Goal: Transaction & Acquisition: Book appointment/travel/reservation

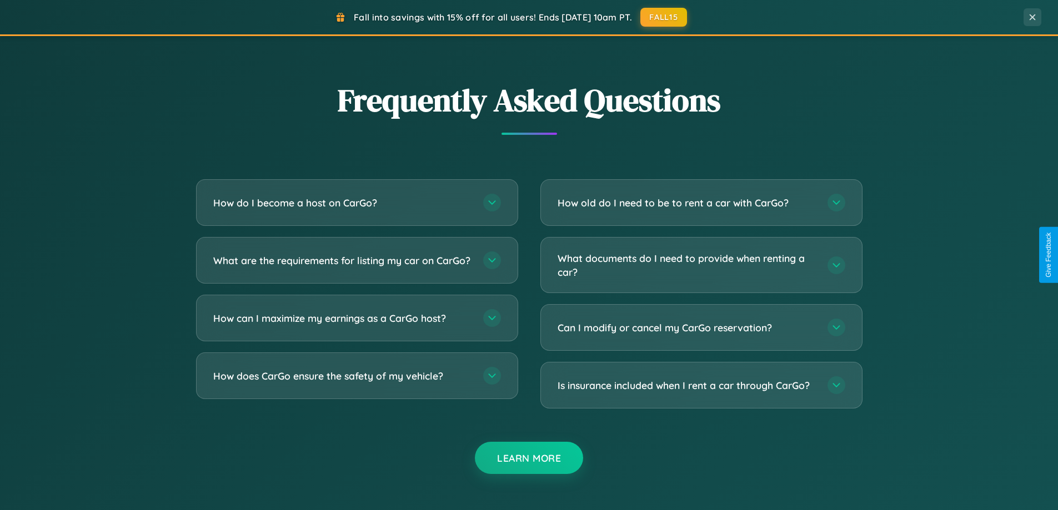
scroll to position [2137, 0]
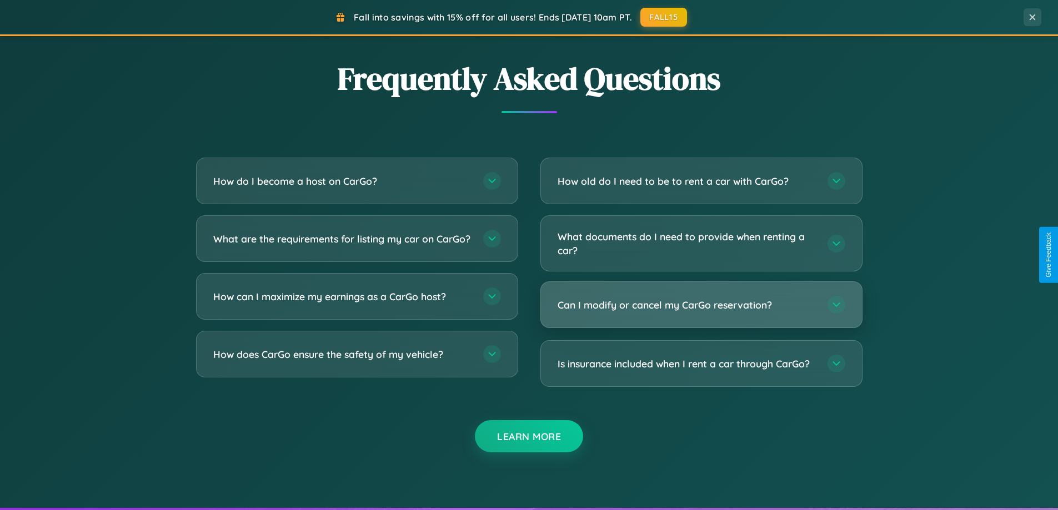
click at [701, 305] on h3 "Can I modify or cancel my CarGo reservation?" at bounding box center [687, 305] width 259 height 14
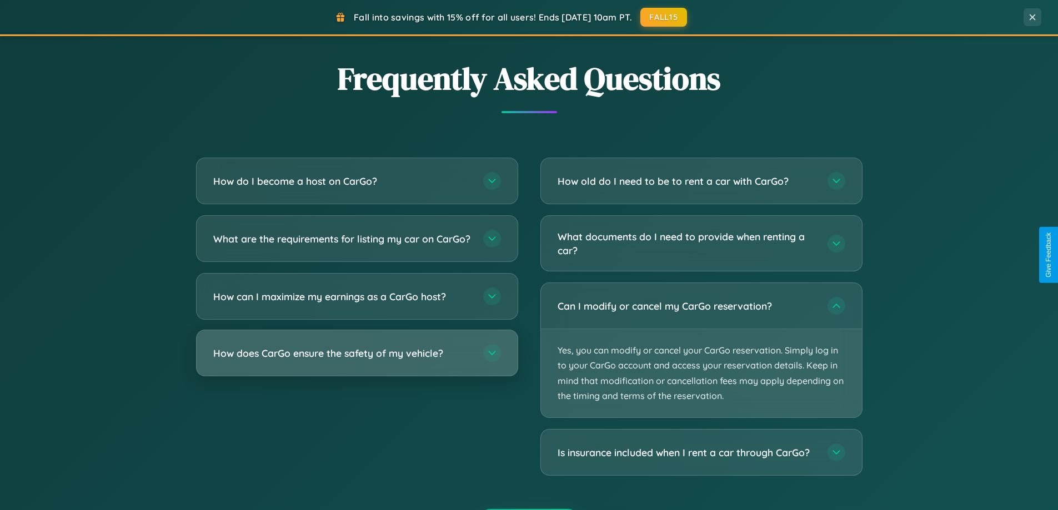
click at [357, 360] on h3 "How does CarGo ensure the safety of my vehicle?" at bounding box center [342, 354] width 259 height 14
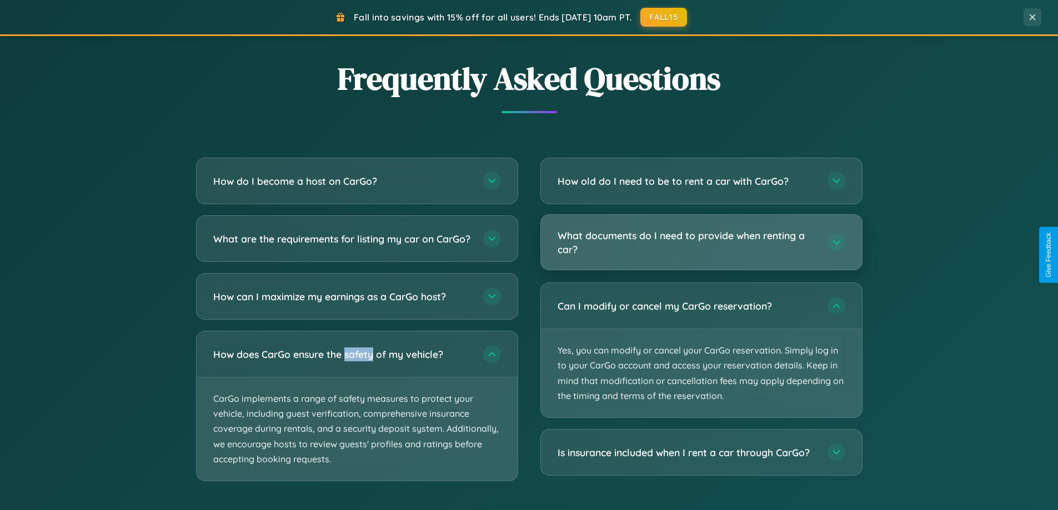
click at [701, 243] on h3 "What documents do I need to provide when renting a car?" at bounding box center [687, 242] width 259 height 27
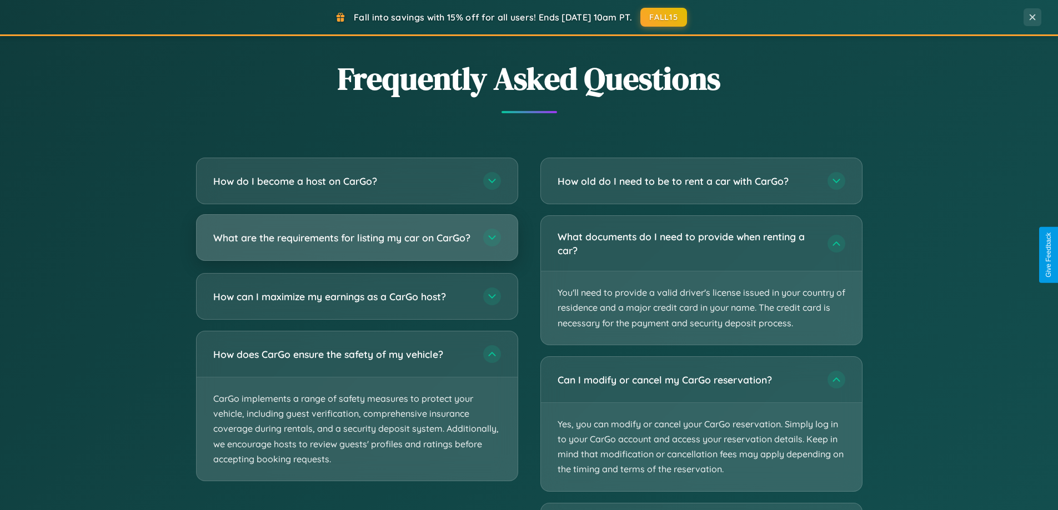
click at [357, 243] on h3 "What are the requirements for listing my car on CarGo?" at bounding box center [342, 238] width 259 height 14
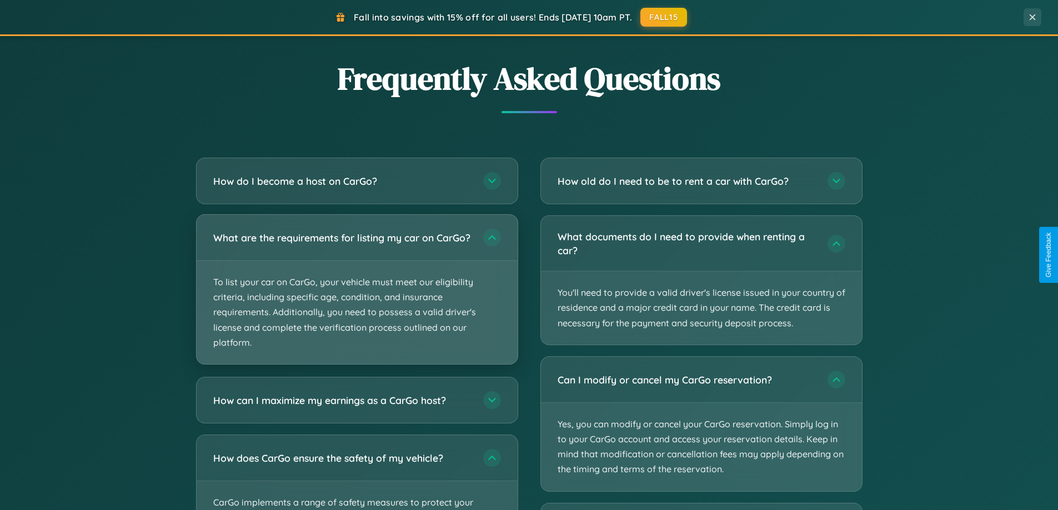
click at [357, 294] on p "To list your car on CarGo, your vehicle must meet our eligibility criteria, inc…" at bounding box center [357, 312] width 321 height 103
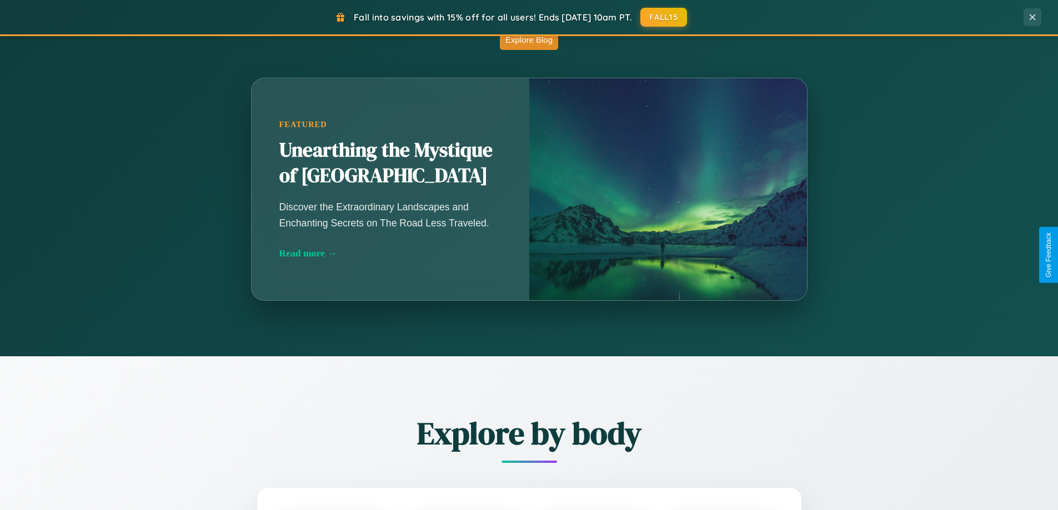
scroll to position [479, 0]
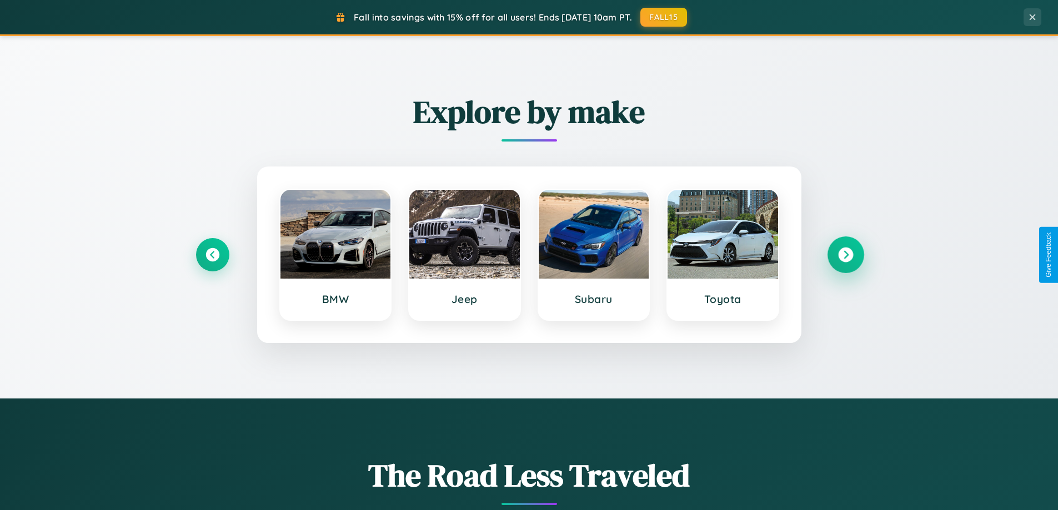
click at [845, 255] on icon at bounding box center [845, 255] width 15 height 15
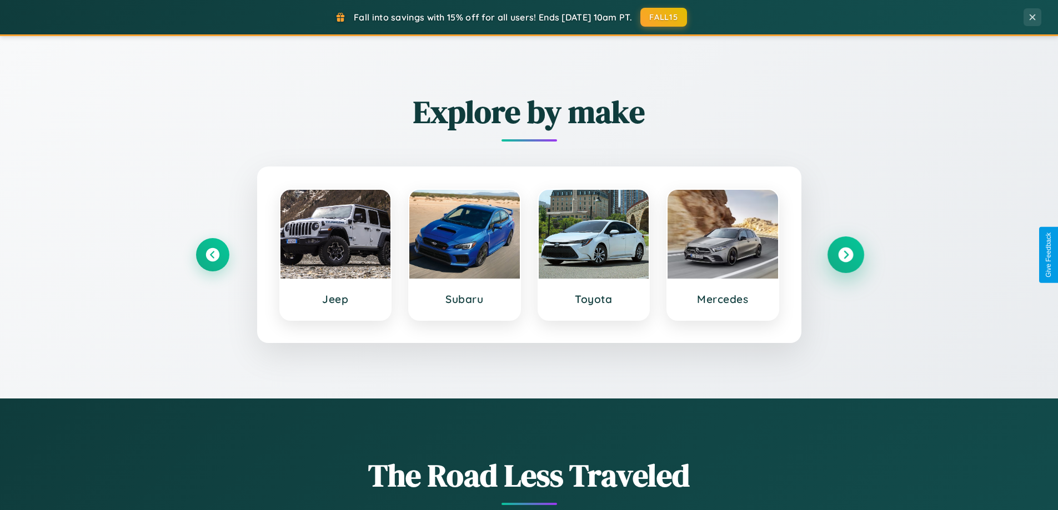
click at [845, 255] on icon at bounding box center [845, 255] width 15 height 15
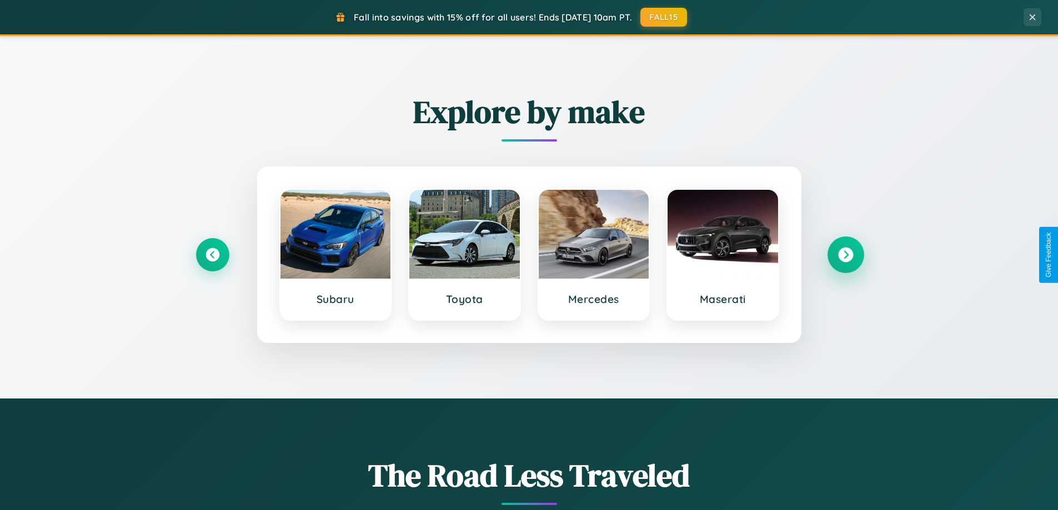
click at [845, 255] on icon at bounding box center [845, 255] width 15 height 15
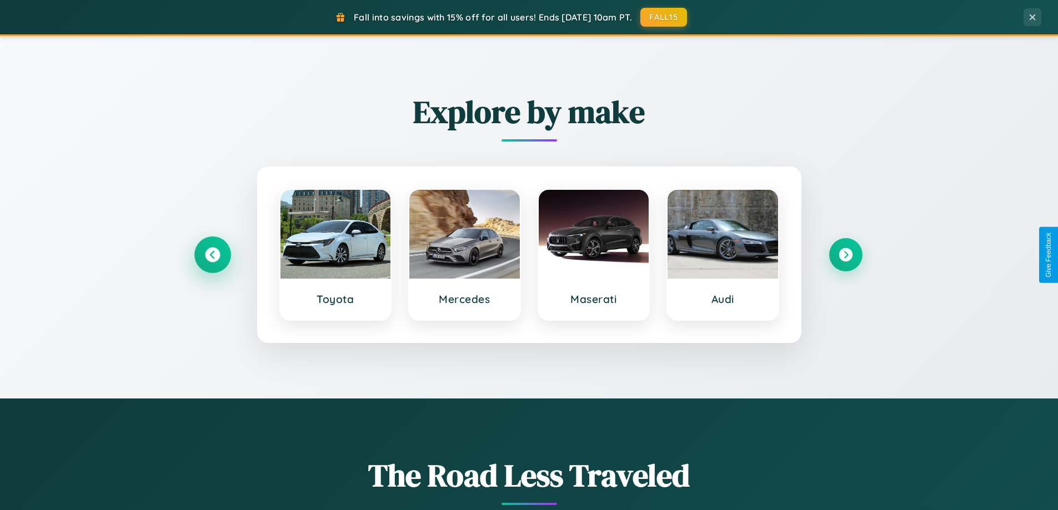
click at [212, 255] on icon at bounding box center [212, 255] width 15 height 15
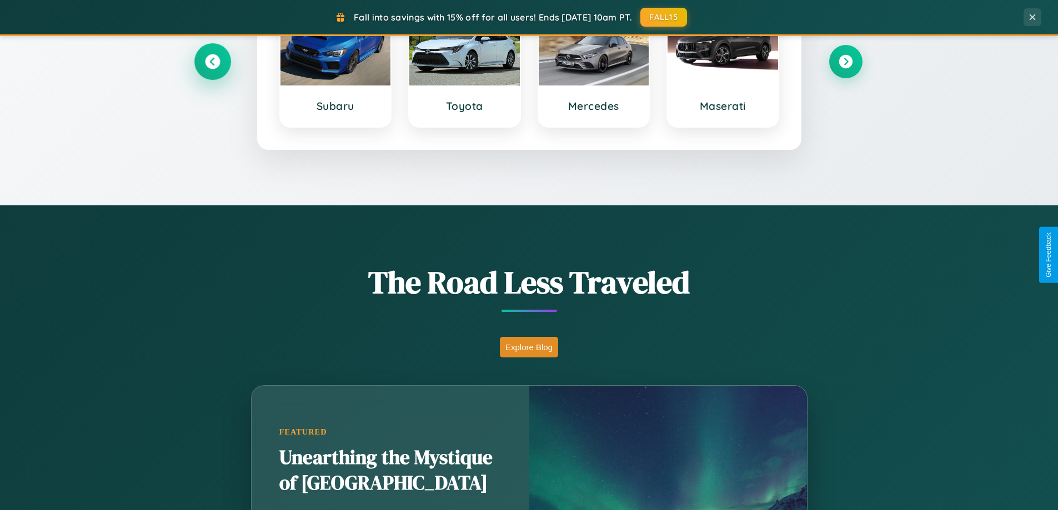
scroll to position [978, 0]
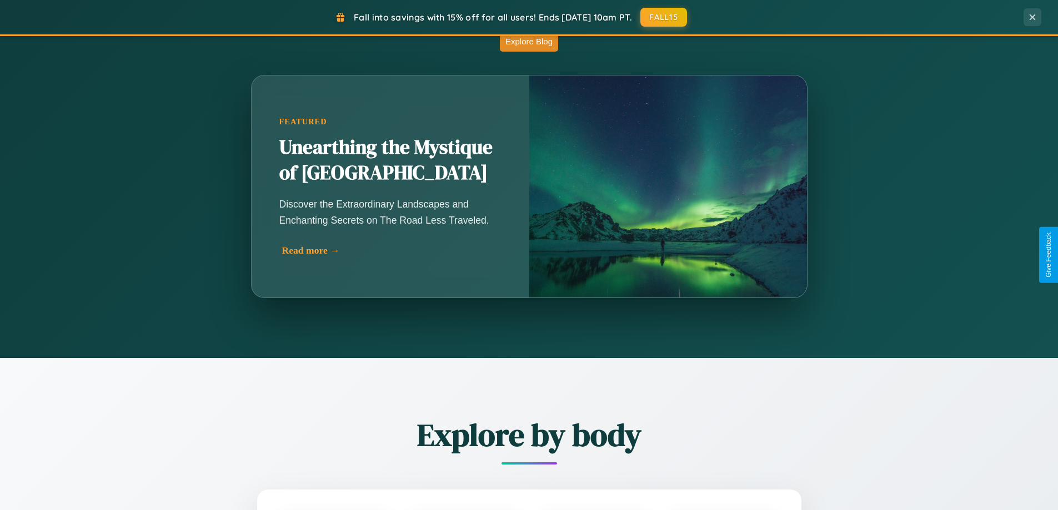
click at [390, 255] on div "Read more →" at bounding box center [393, 251] width 222 height 12
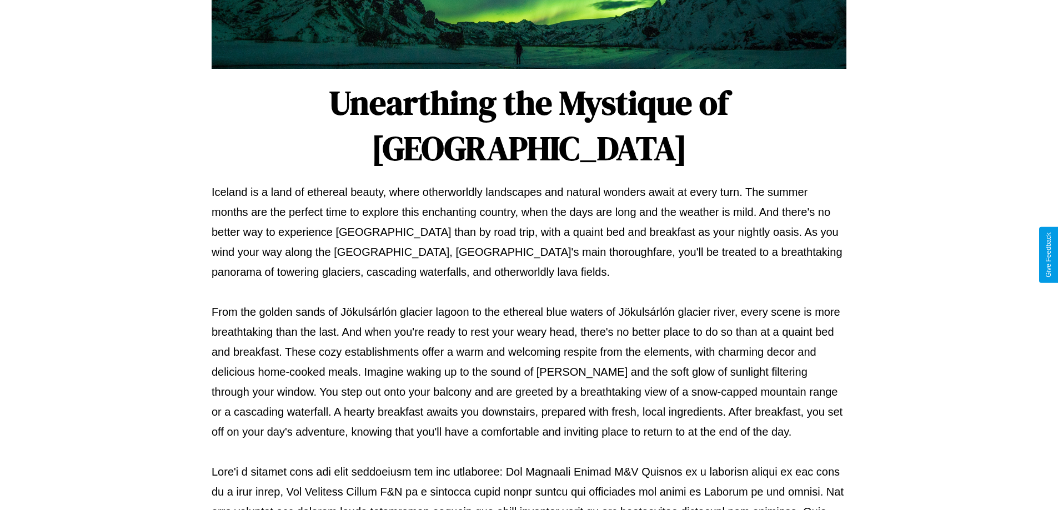
scroll to position [359, 0]
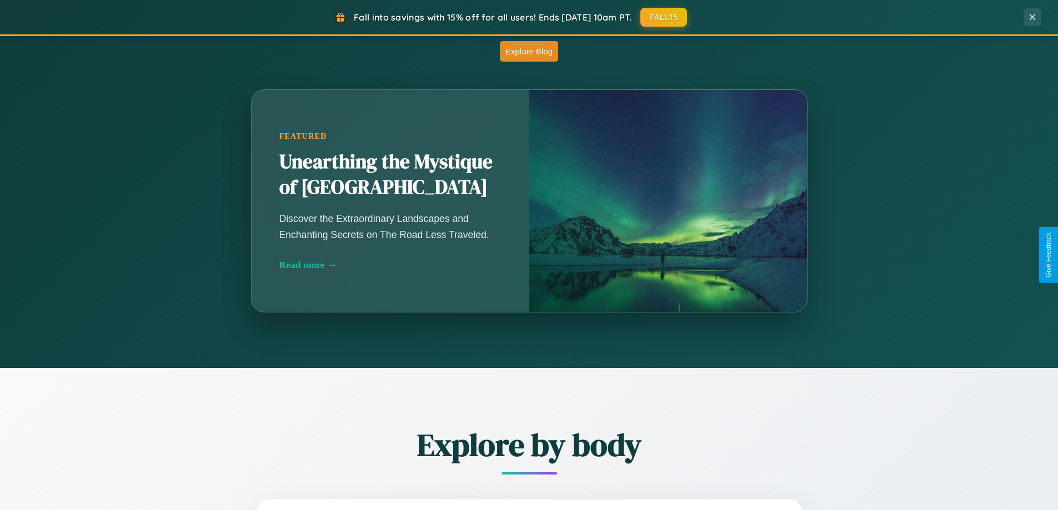
scroll to position [33, 0]
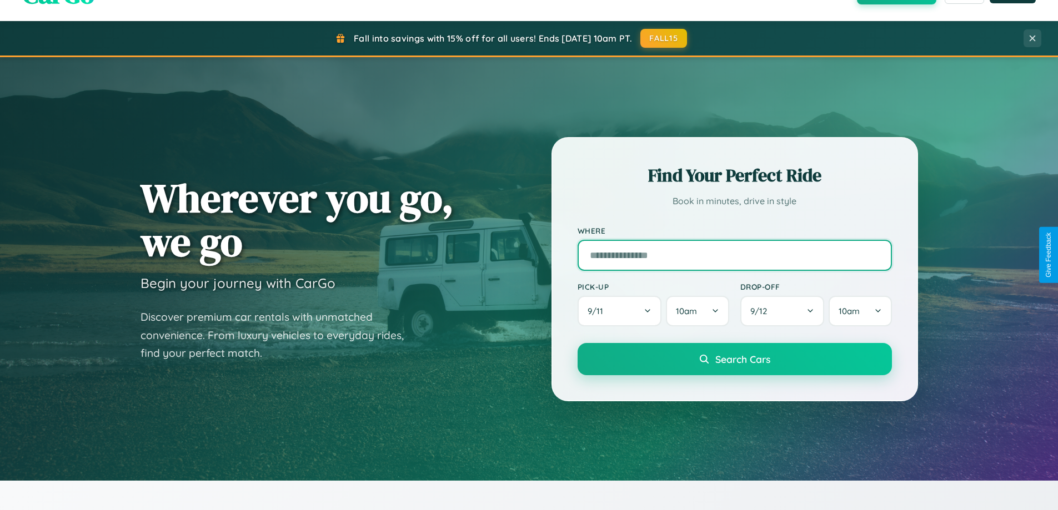
click at [734, 255] on input "text" at bounding box center [735, 255] width 314 height 31
type input "*****"
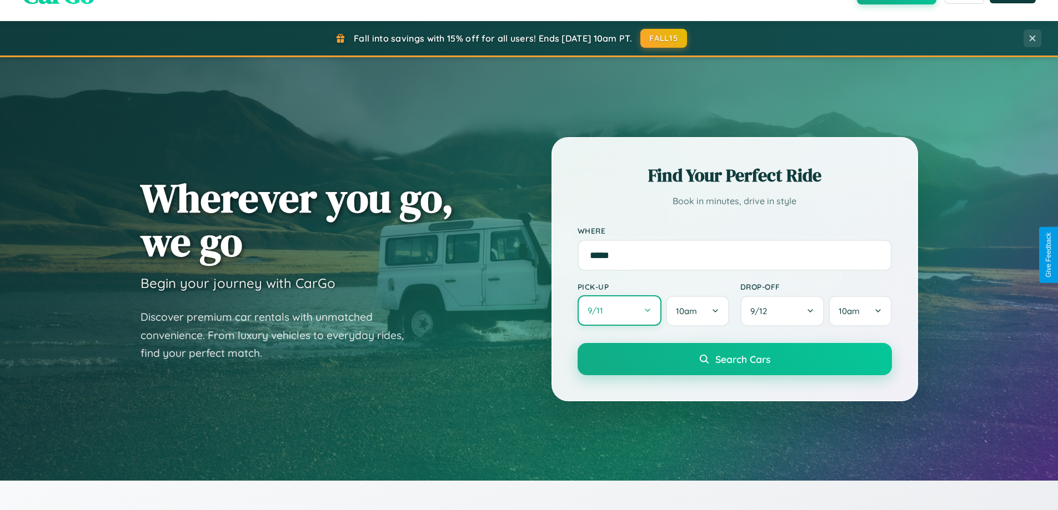
click at [619, 312] on button "9 / 11" at bounding box center [620, 310] width 84 height 31
select select "*"
select select "****"
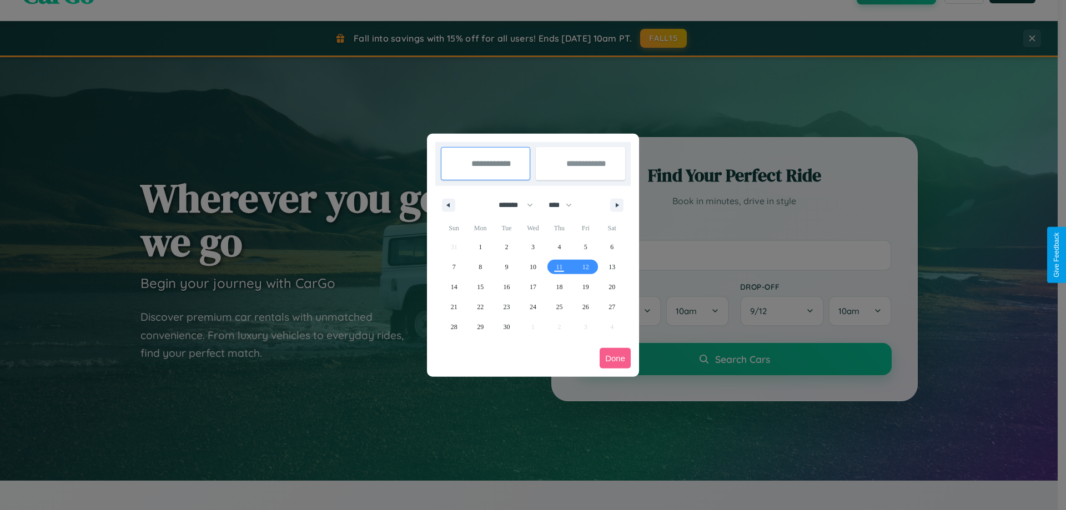
click at [511, 205] on select "******* ******** ***** ***** *** **** **** ****** ********* ******* ******** **…" at bounding box center [513, 205] width 47 height 18
select select "*"
click at [565, 205] on select "**** **** **** **** **** **** **** **** **** **** **** **** **** **** **** ****…" at bounding box center [559, 205] width 33 height 18
select select "****"
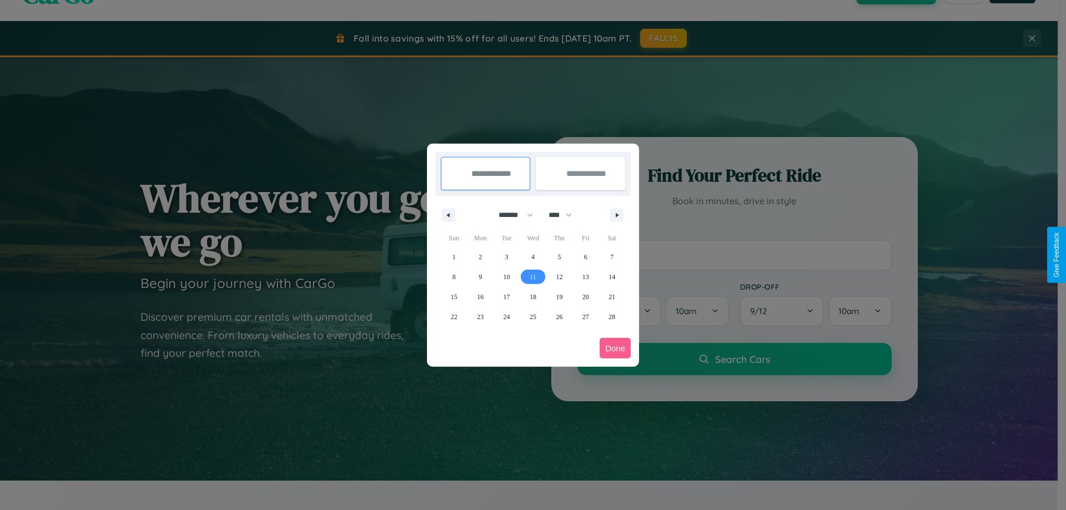
click at [533, 277] on span "11" at bounding box center [533, 277] width 7 height 20
type input "**********"
click at [454, 297] on span "15" at bounding box center [454, 297] width 7 height 20
type input "**********"
click at [615, 348] on button "Done" at bounding box center [615, 348] width 31 height 21
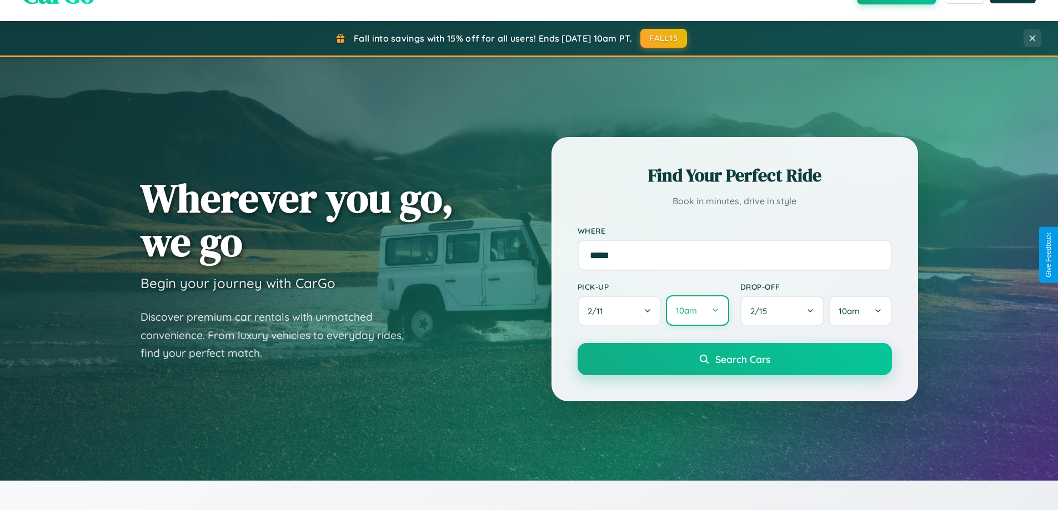
click at [697, 311] on button "10am" at bounding box center [697, 310] width 63 height 31
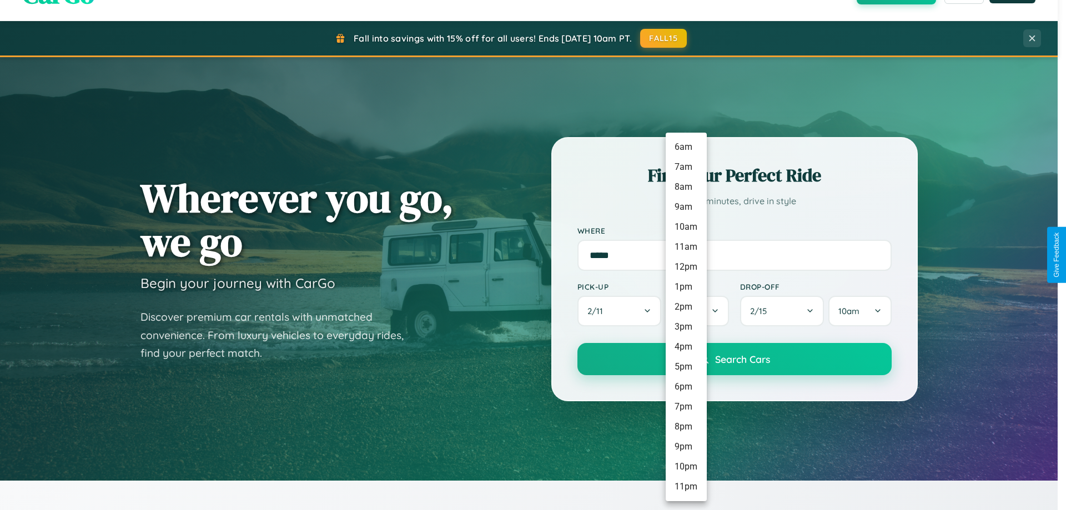
click at [686, 267] on li "12pm" at bounding box center [686, 267] width 41 height 20
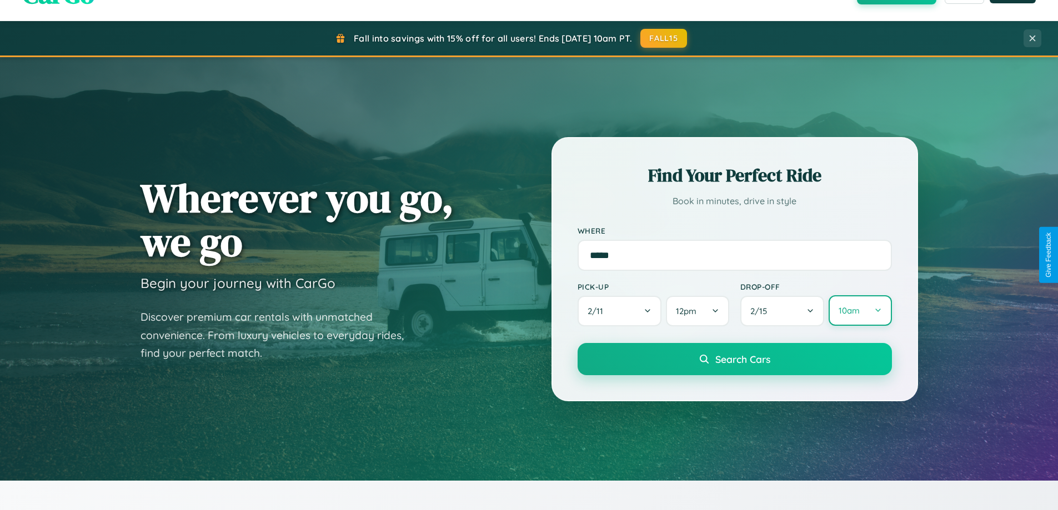
click at [860, 311] on button "10am" at bounding box center [860, 310] width 63 height 31
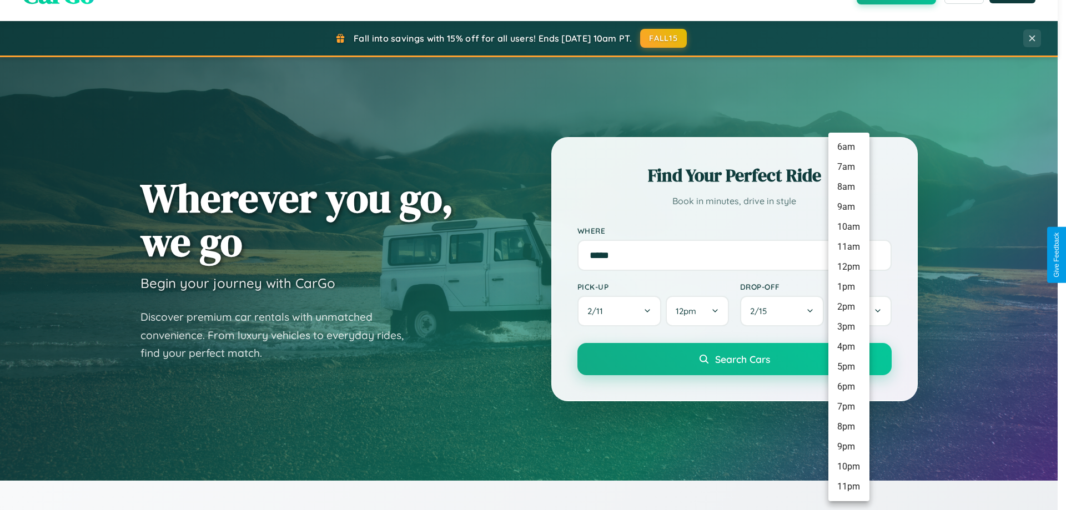
click at [849, 407] on li "7pm" at bounding box center [849, 407] width 41 height 20
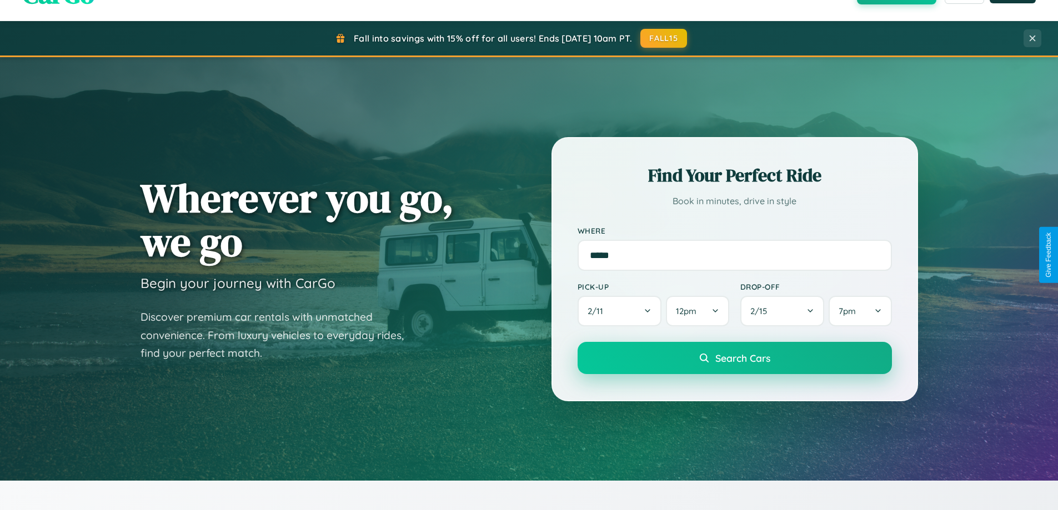
click at [734, 359] on span "Search Cars" at bounding box center [742, 358] width 55 height 12
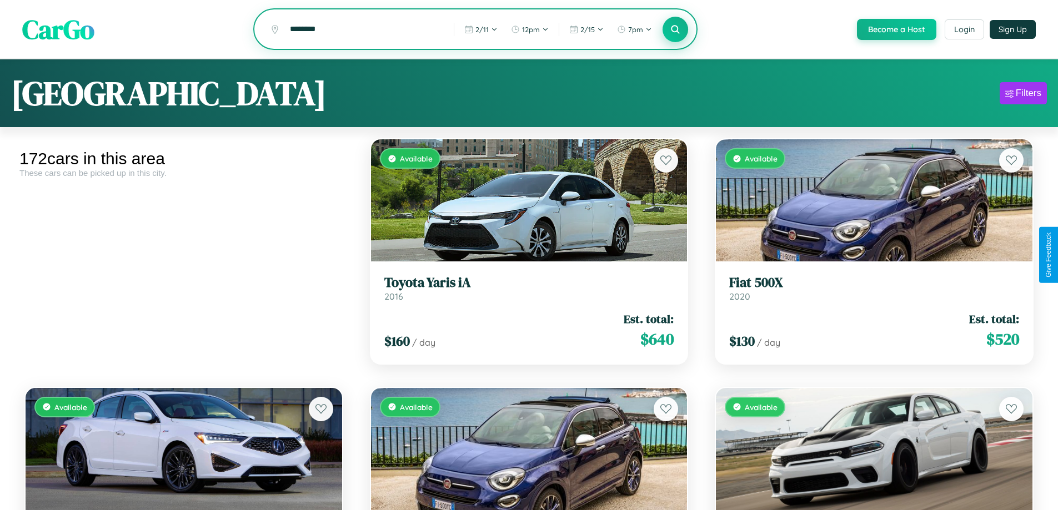
click at [675, 30] on icon at bounding box center [675, 29] width 11 height 11
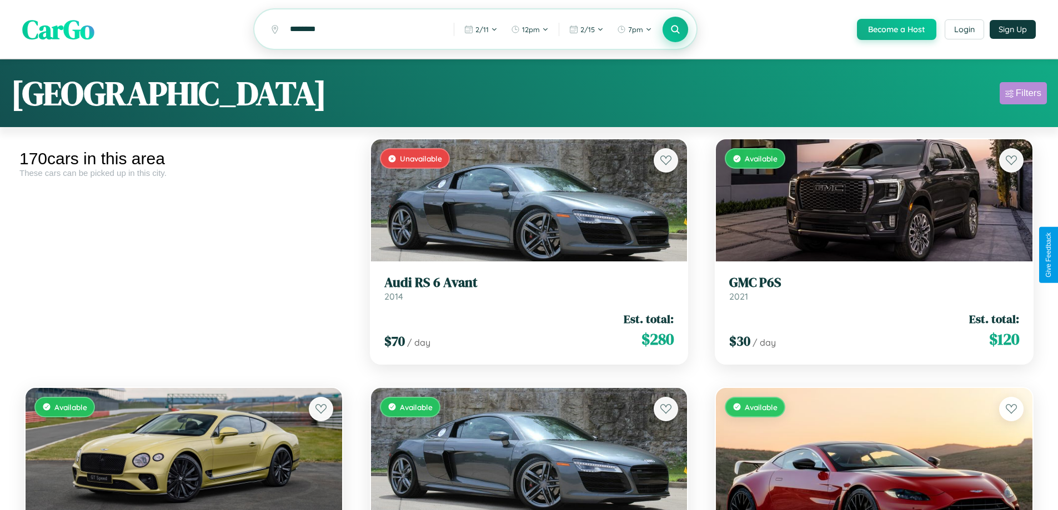
click at [1023, 95] on div "Filters" at bounding box center [1029, 93] width 26 height 11
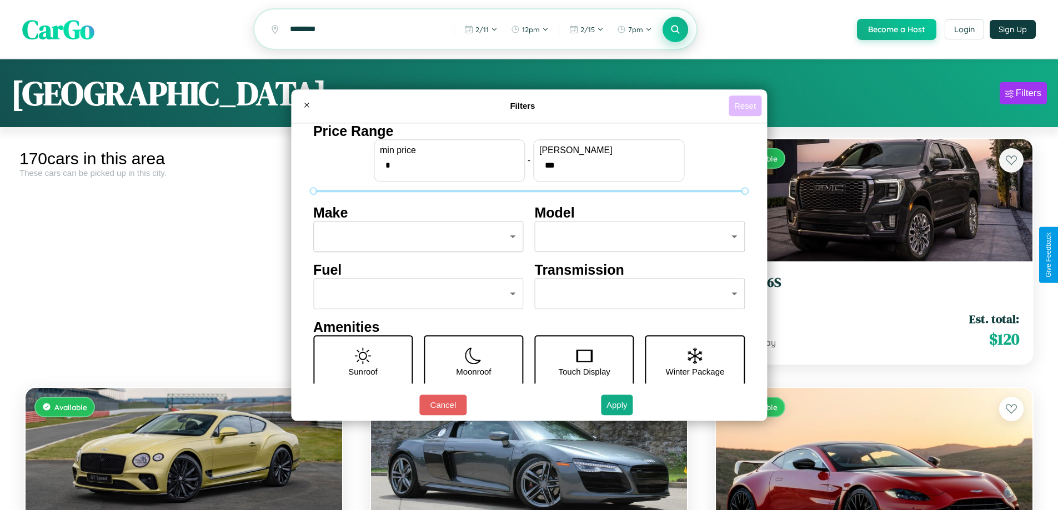
click at [746, 106] on button "Reset" at bounding box center [745, 106] width 33 height 21
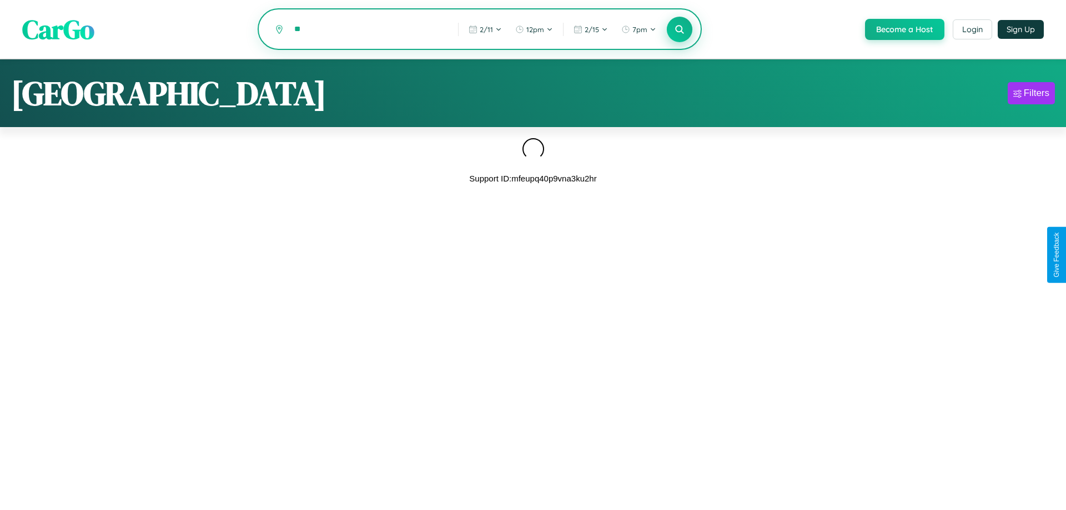
type input "*"
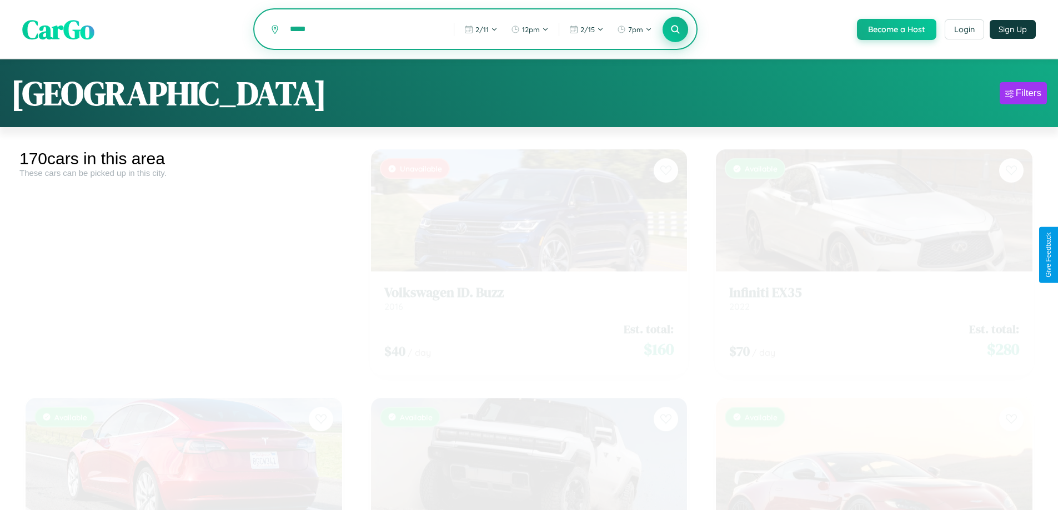
type input "*****"
click at [675, 30] on icon at bounding box center [675, 29] width 11 height 11
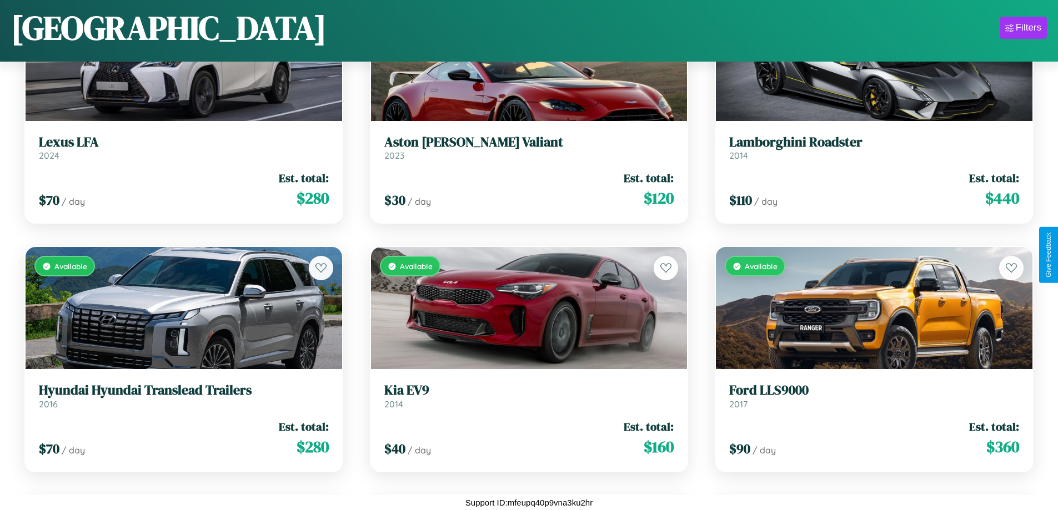
scroll to position [1897, 0]
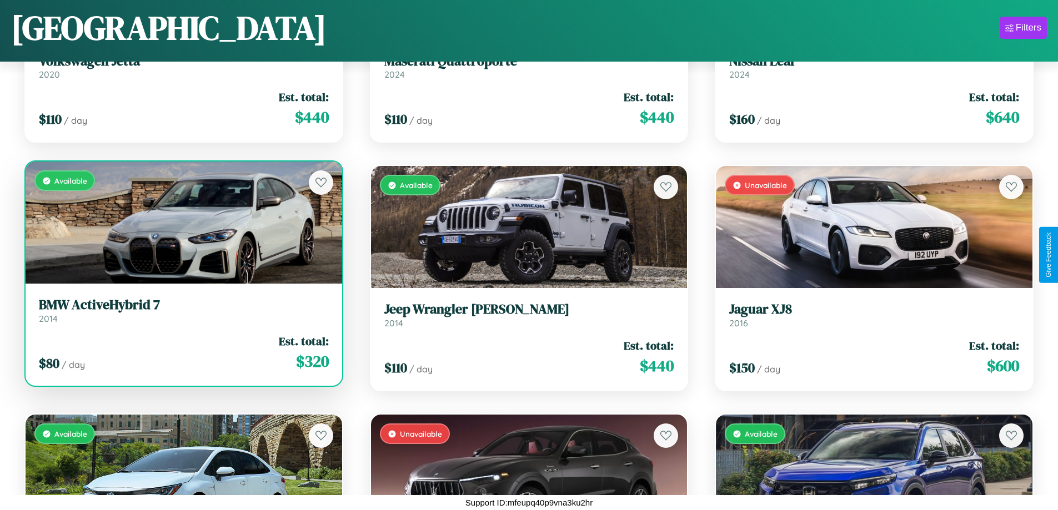
click at [182, 315] on link "BMW ActiveHybrid 7 2014" at bounding box center [184, 310] width 290 height 27
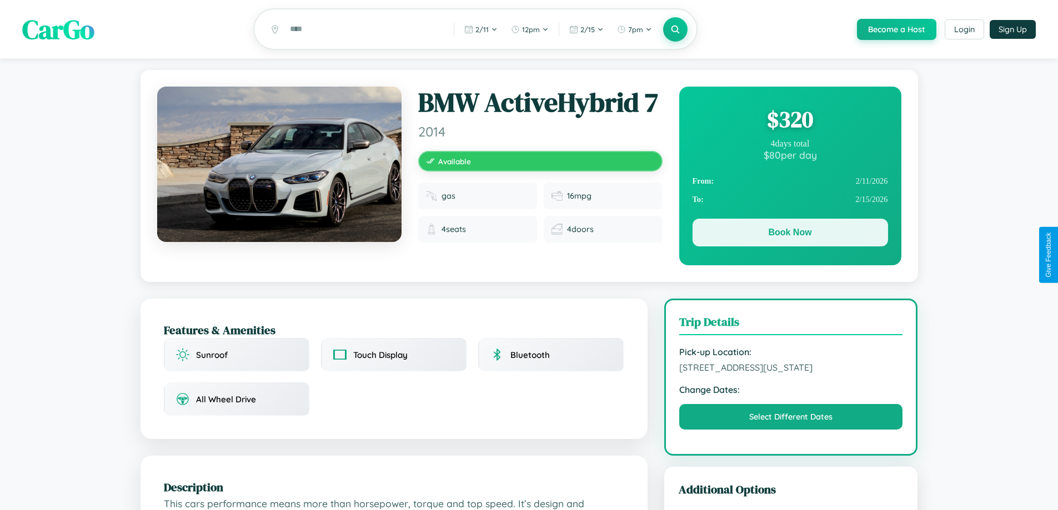
click at [790, 234] on button "Book Now" at bounding box center [791, 233] width 196 height 28
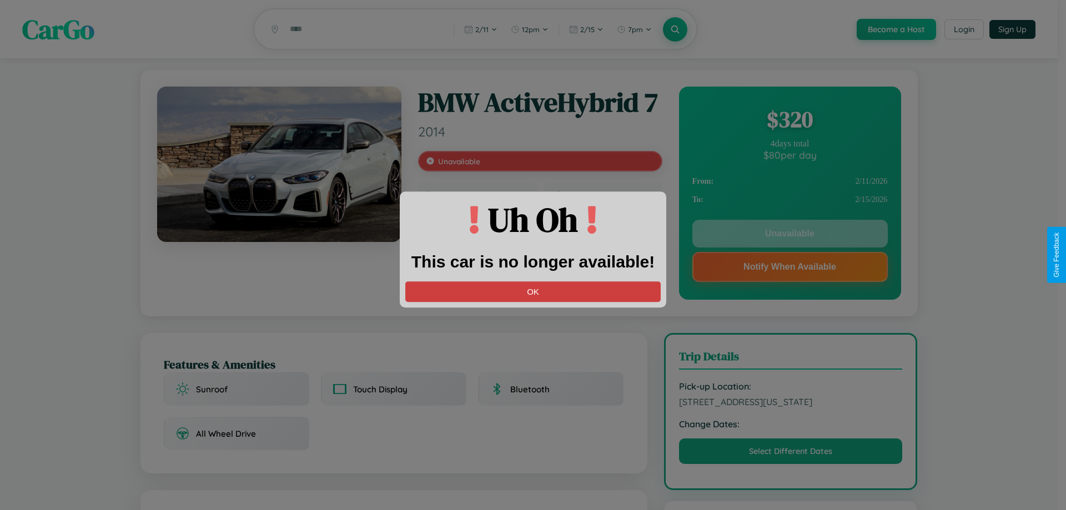
click at [533, 292] on button "OK" at bounding box center [532, 292] width 255 height 21
